Goal: Find specific page/section: Find specific page/section

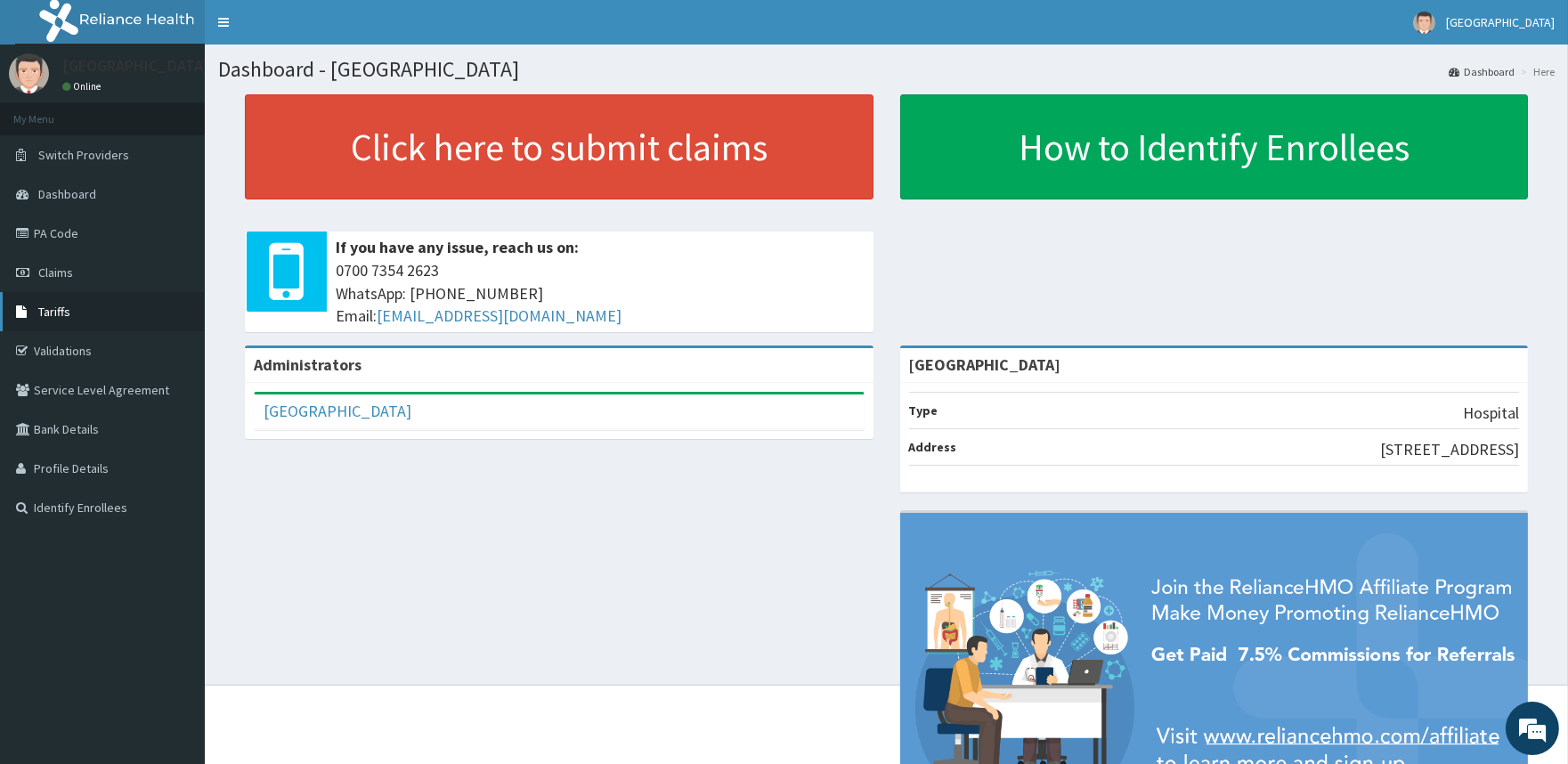
click at [56, 309] on span "Tariffs" at bounding box center [54, 312] width 32 height 16
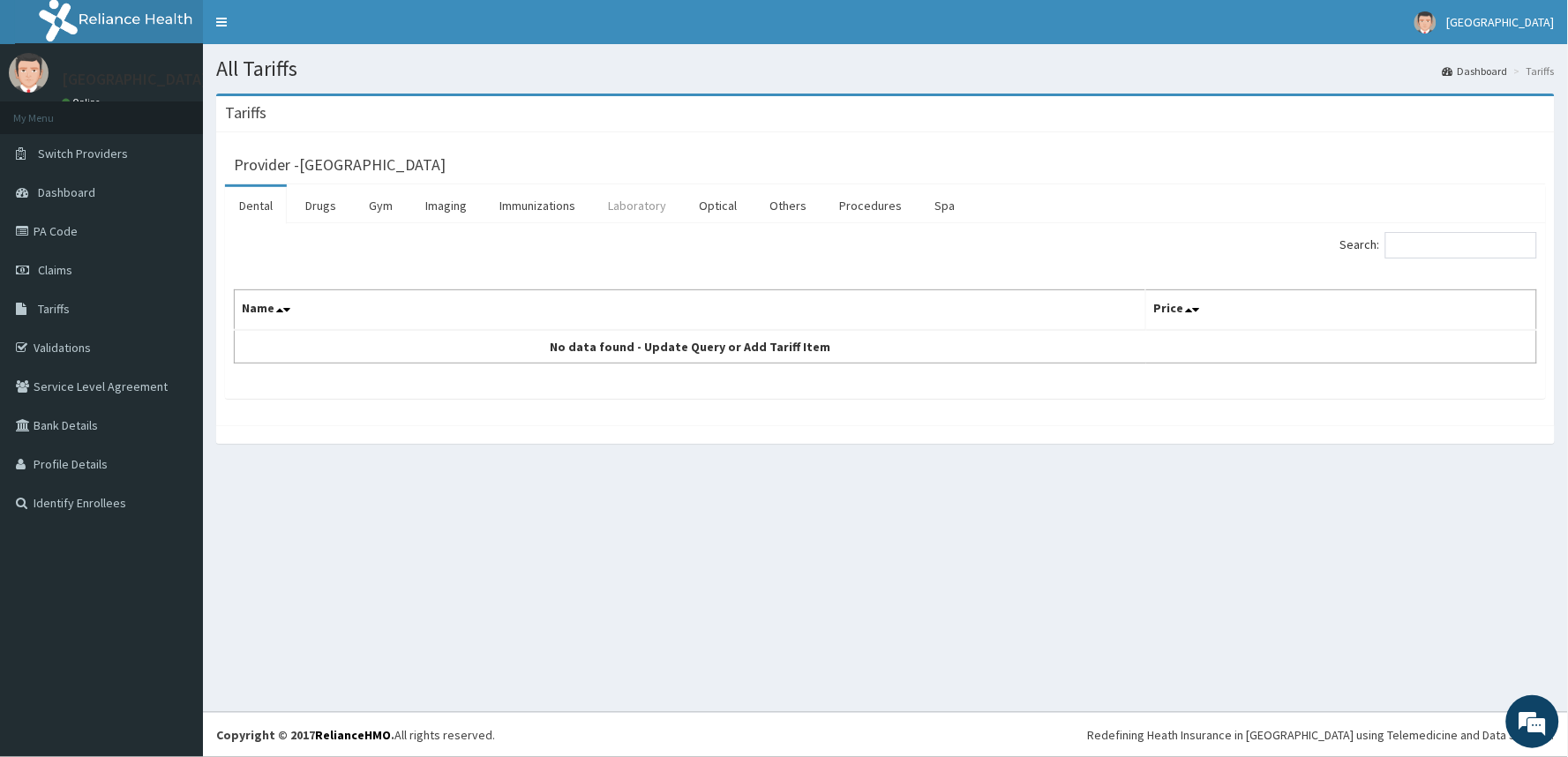
click at [640, 205] on link "Laboratory" at bounding box center [637, 205] width 86 height 37
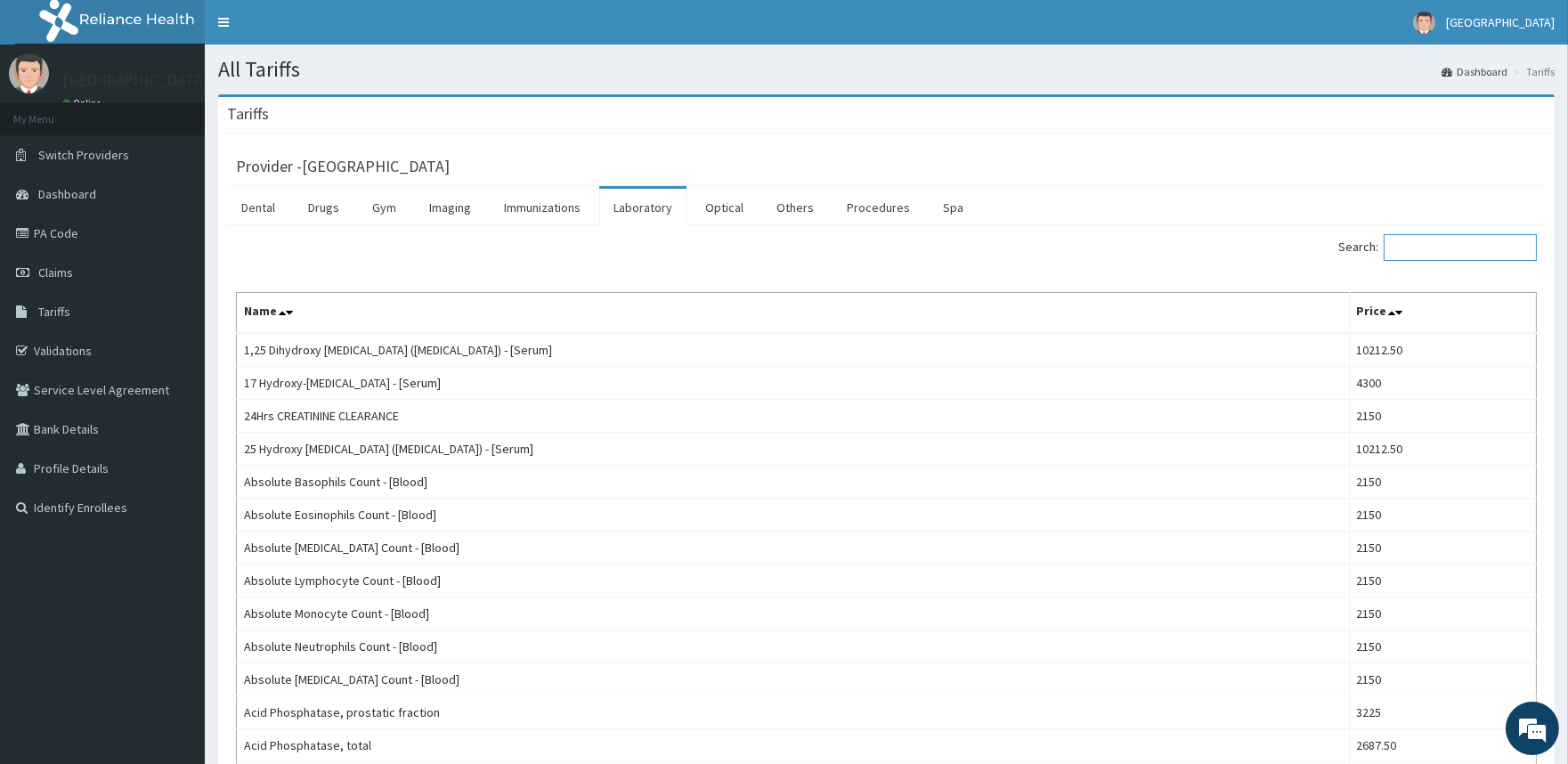
click at [1508, 243] on input "Search:" at bounding box center [1460, 248] width 153 height 27
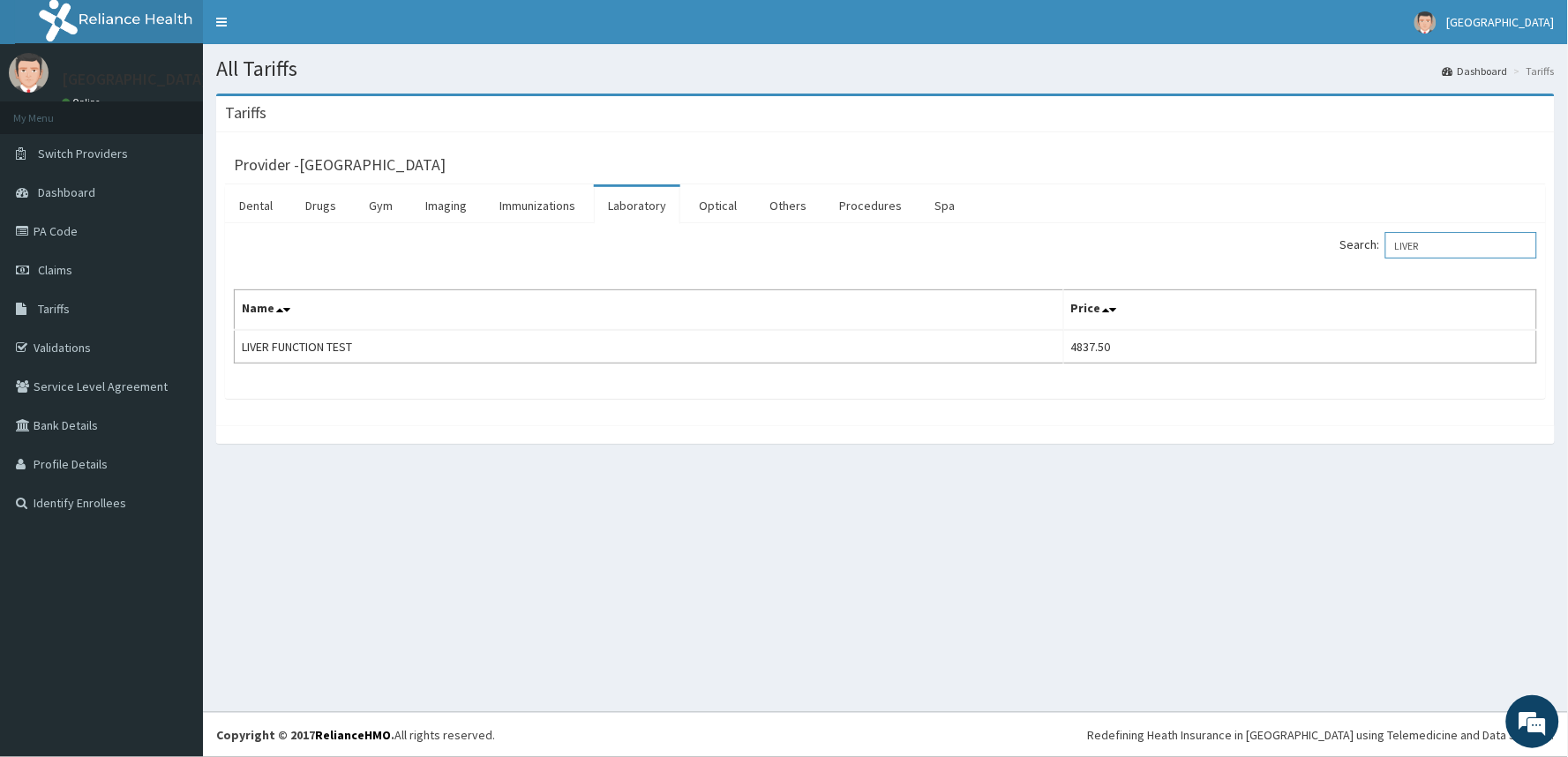
drag, startPoint x: 1458, startPoint y: 247, endPoint x: 1174, endPoint y: 250, distance: 284.0
click at [1174, 250] on div "Search: LIVER" at bounding box center [1219, 248] width 639 height 31
type input "K"
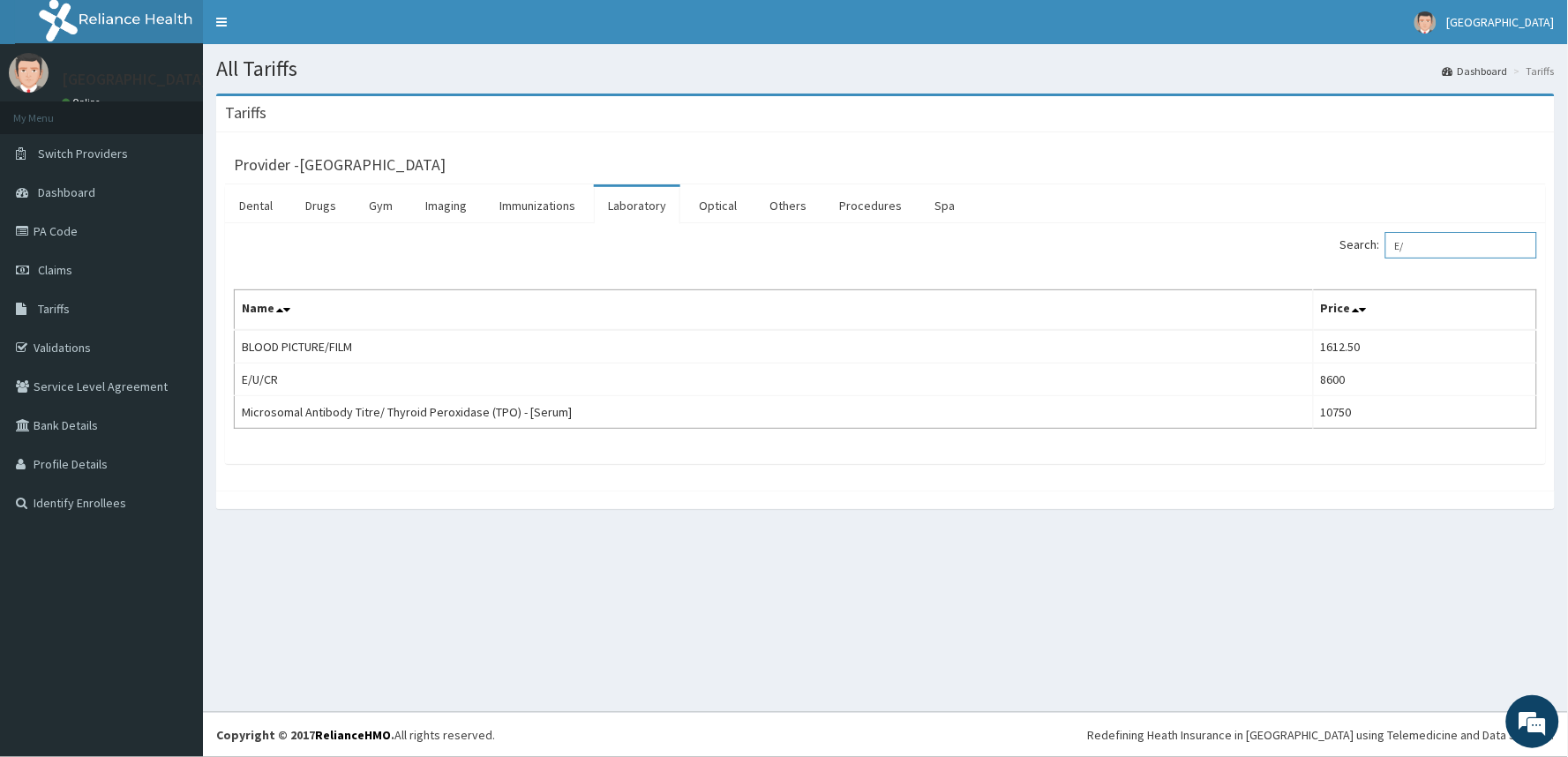
type input "E/"
click at [1554, 21] on span "[GEOGRAPHIC_DATA]" at bounding box center [1501, 22] width 107 height 16
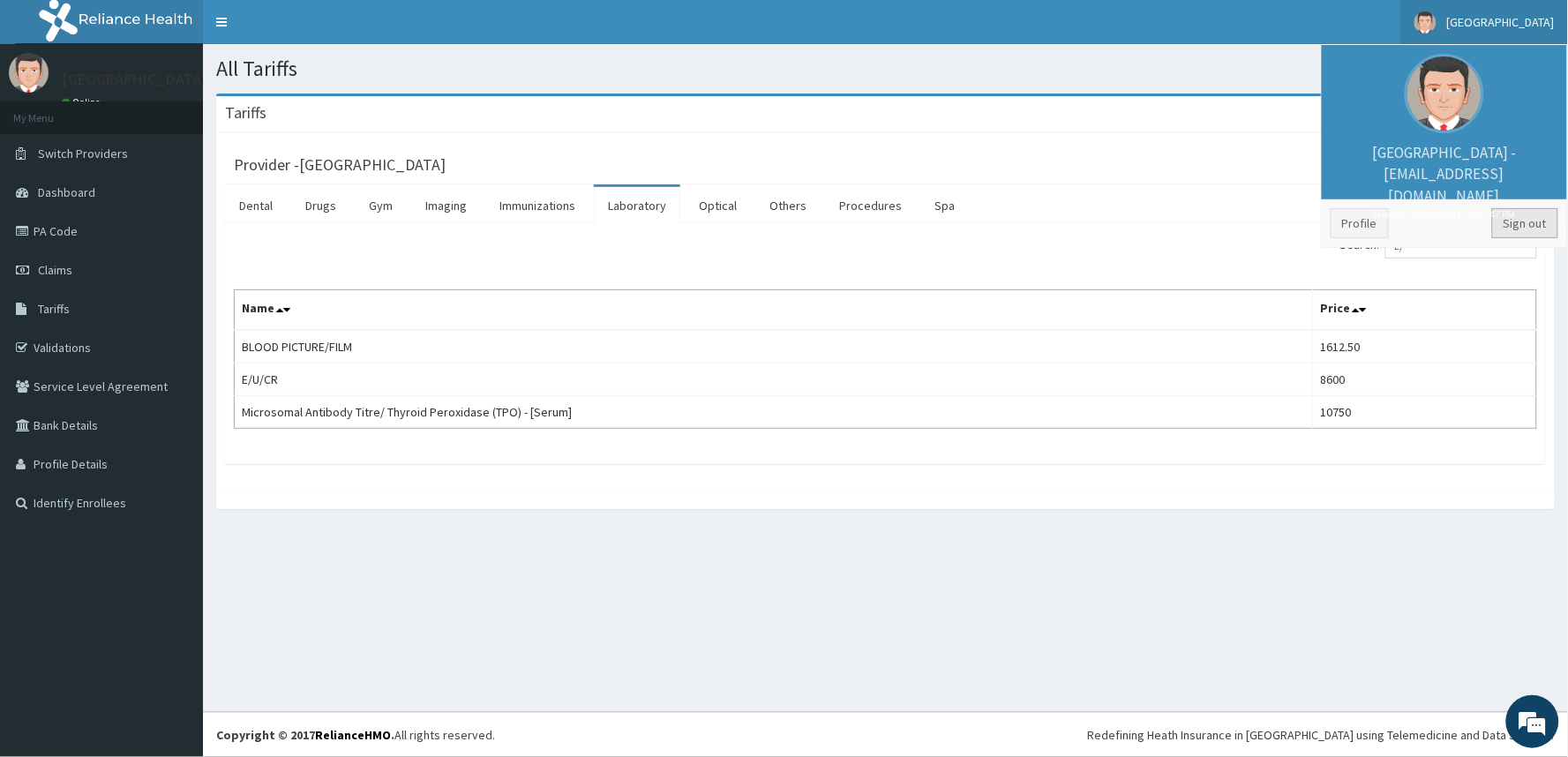
click at [1525, 210] on link "Sign out" at bounding box center [1525, 223] width 66 height 30
